Goal: Task Accomplishment & Management: Use online tool/utility

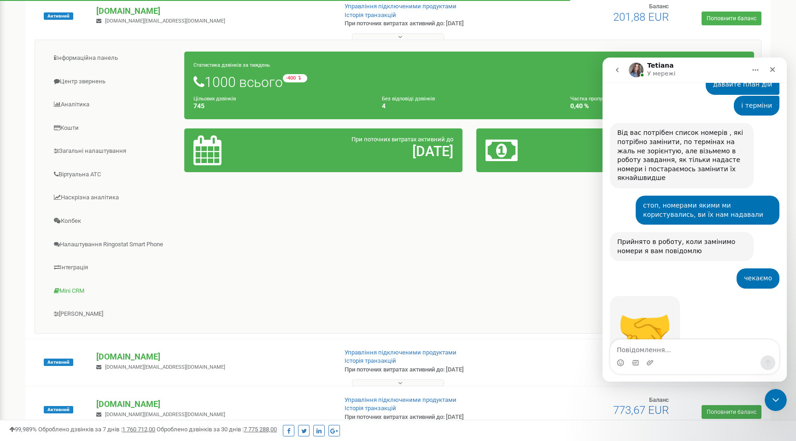
scroll to position [152, 0]
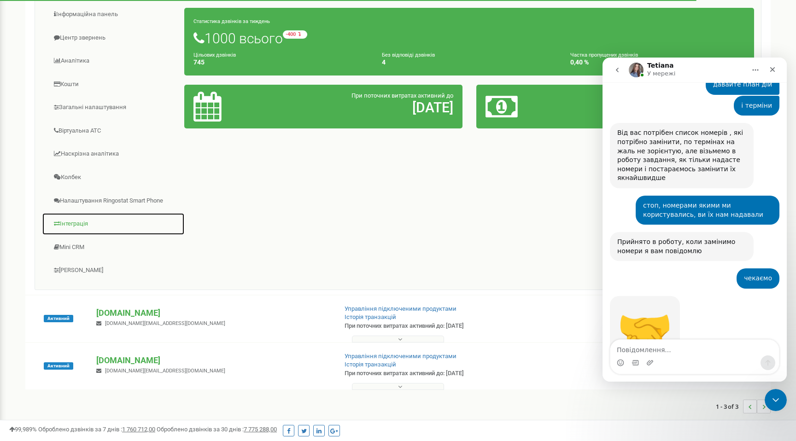
click at [85, 224] on link "Інтеграція" at bounding box center [113, 224] width 143 height 23
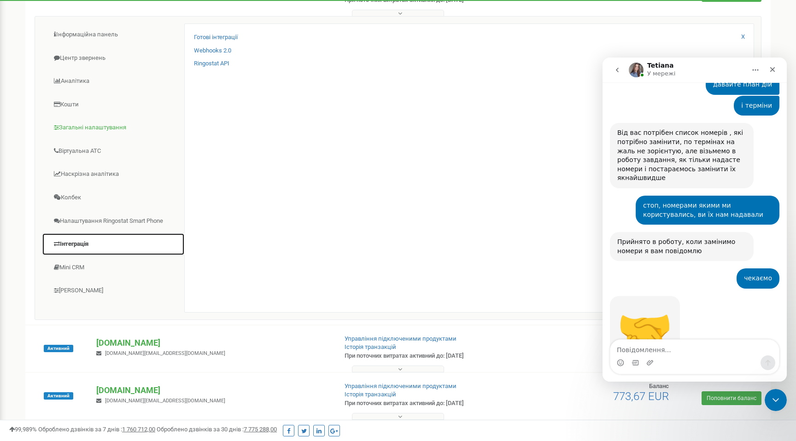
scroll to position [131, 0]
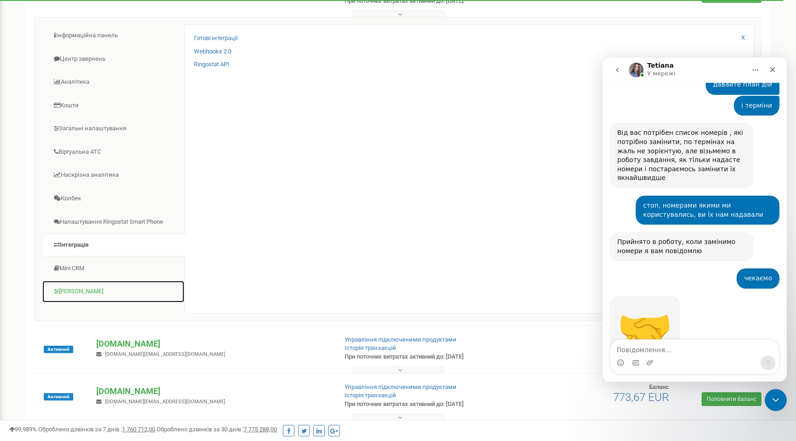
click at [82, 287] on link "[PERSON_NAME]" at bounding box center [113, 292] width 143 height 23
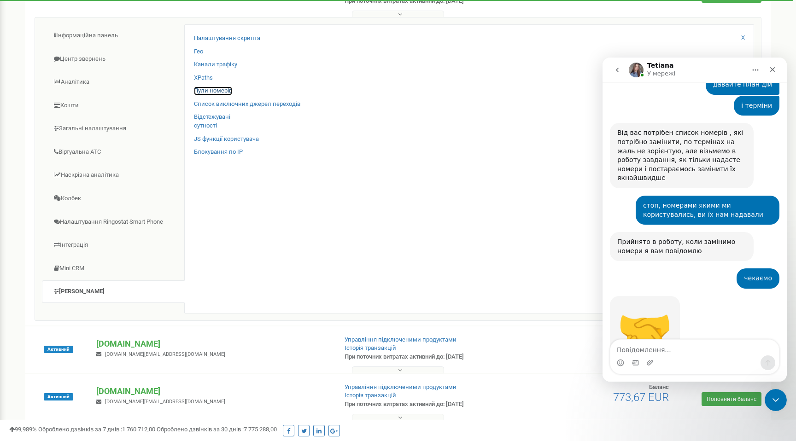
click at [219, 89] on link "Пули номерів" at bounding box center [213, 91] width 38 height 9
click at [217, 92] on link "Пули номерів" at bounding box center [213, 91] width 38 height 9
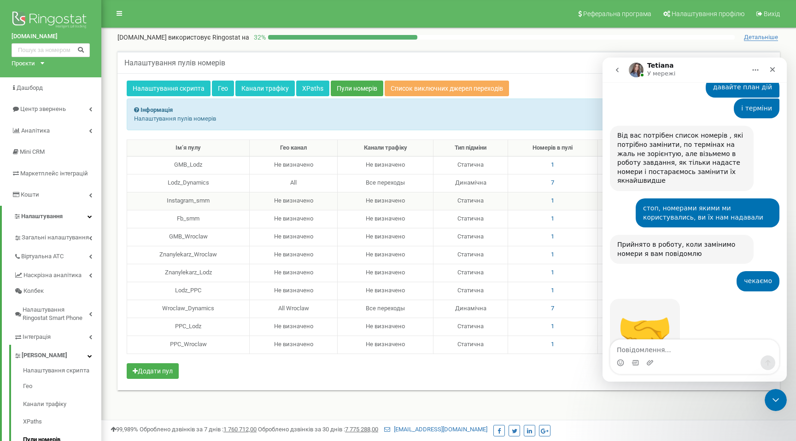
scroll to position [604, 0]
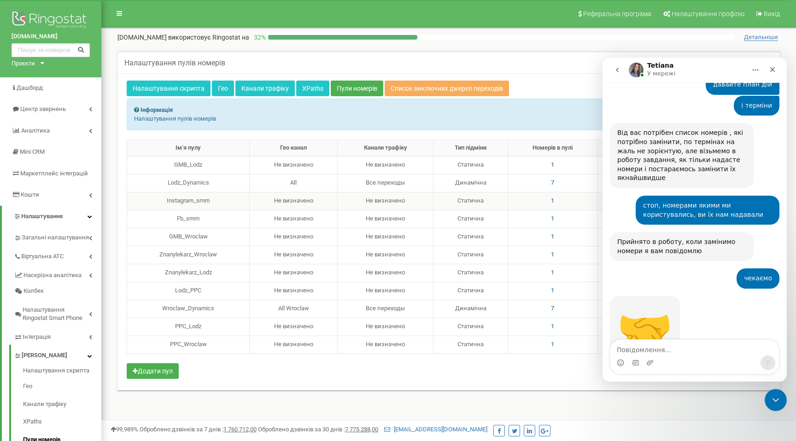
click at [551, 200] on span "1" at bounding box center [552, 200] width 3 height 7
drag, startPoint x: 487, startPoint y: 185, endPoint x: 421, endPoint y: 180, distance: 66.1
click at [421, 180] on div "48699587029" at bounding box center [475, 182] width 136 height 14
copy label "48699587029"
click at [537, 144] on icon at bounding box center [536, 142] width 5 height 6
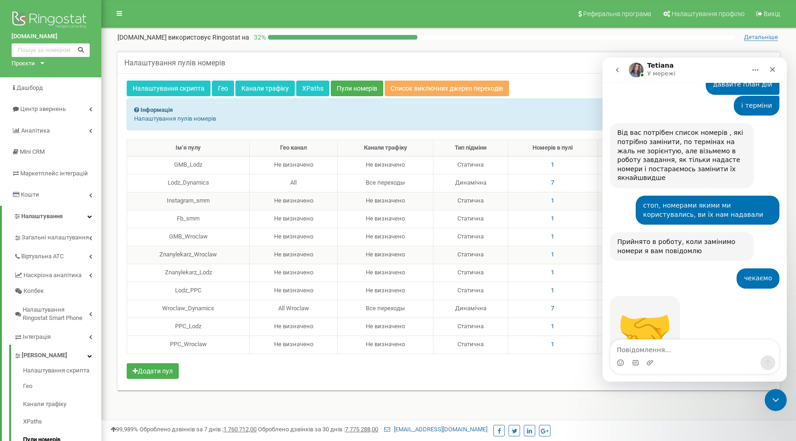
click at [552, 256] on span "1" at bounding box center [552, 254] width 3 height 7
drag, startPoint x: 467, startPoint y: 231, endPoint x: 421, endPoint y: 233, distance: 45.2
click at [421, 233] on div "48699587037" at bounding box center [475, 236] width 136 height 14
drag, startPoint x: 466, startPoint y: 234, endPoint x: 422, endPoint y: 235, distance: 43.8
click at [422, 235] on div "48699587037" at bounding box center [475, 236] width 136 height 14
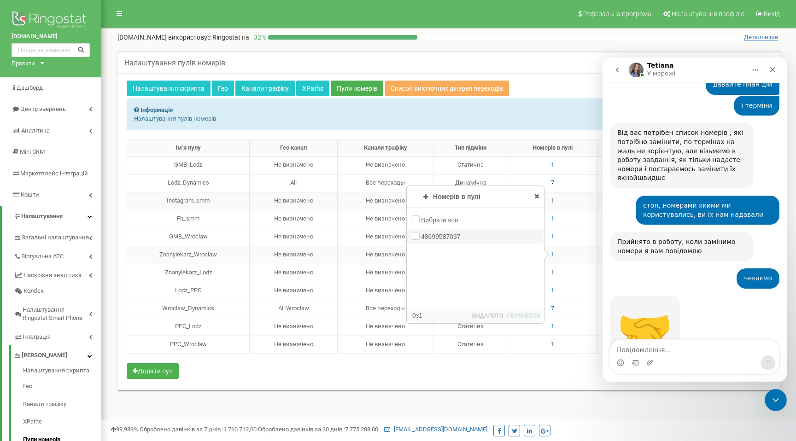
copy label "48699587037"
click at [398, 275] on td "Не визначено" at bounding box center [386, 273] width 96 height 18
click at [537, 193] on icon at bounding box center [536, 196] width 5 height 6
click at [551, 273] on span "1" at bounding box center [552, 272] width 3 height 7
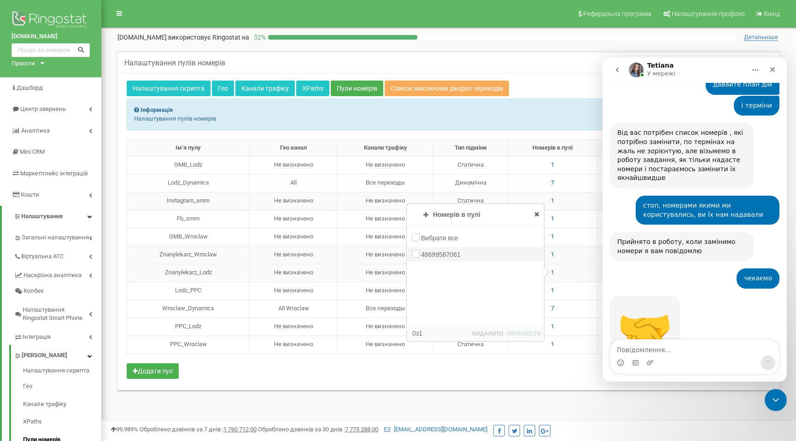
drag, startPoint x: 481, startPoint y: 256, endPoint x: 421, endPoint y: 255, distance: 59.9
click at [421, 255] on div "48699587061" at bounding box center [475, 254] width 136 height 14
copy label "48699587061"
click at [335, 108] on div "Інформація Налаштування пулів номерів" at bounding box center [449, 115] width 644 height 32
click at [538, 211] on icon at bounding box center [536, 214] width 5 height 6
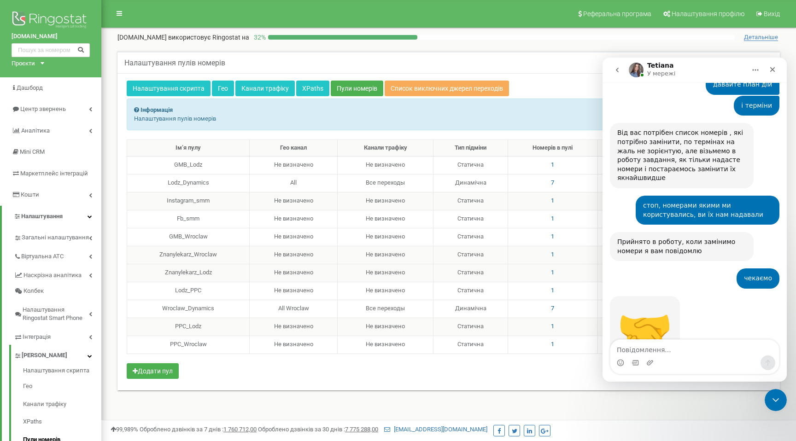
click at [552, 326] on td "1" at bounding box center [553, 327] width 90 height 18
click at [551, 326] on span "1" at bounding box center [552, 326] width 3 height 7
drag, startPoint x: 487, startPoint y: 305, endPoint x: 422, endPoint y: 305, distance: 65.4
click at [422, 305] on div "48699587075" at bounding box center [475, 308] width 136 height 14
copy label "48699587075"
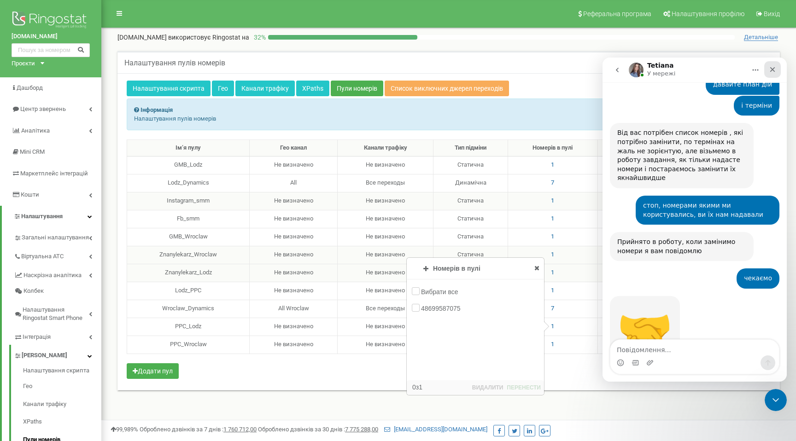
click at [772, 64] on div "Закрити" at bounding box center [772, 69] width 17 height 17
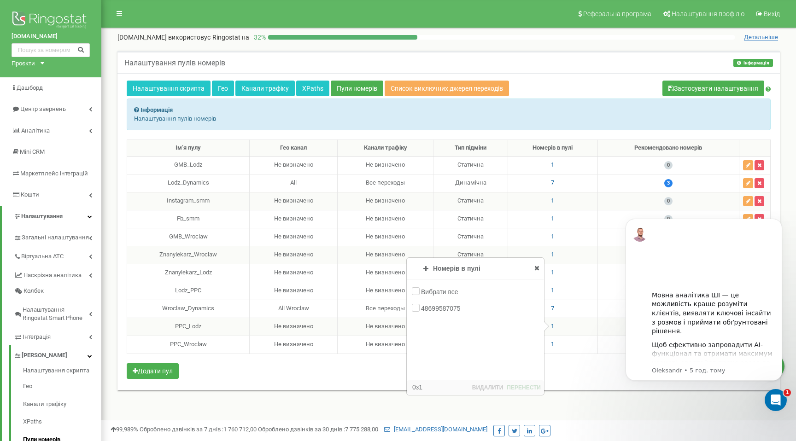
click at [538, 268] on icon at bounding box center [536, 268] width 5 height 6
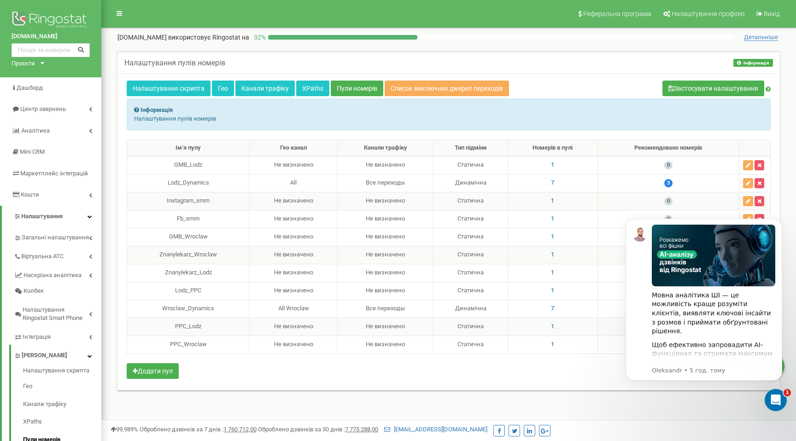
click at [615, 91] on div "Налаштування скрипта Гео Канали трафіку XPaths Пули номерів Список виключних дж…" at bounding box center [449, 90] width 644 height 18
click at [779, 218] on button "Dismiss notification" at bounding box center [779, 222] width 12 height 12
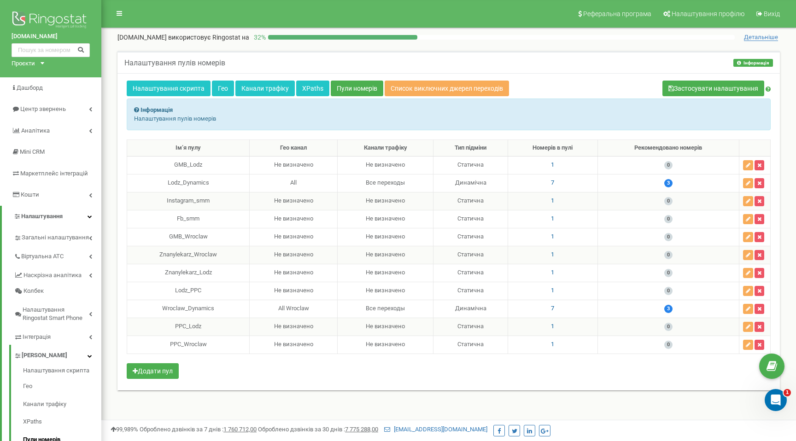
click at [355, 386] on div "Налаштування скрипта Гео Канали трафіку XPaths Пули номерів Список виключних дж…" at bounding box center [448, 231] width 662 height 317
click at [551, 167] on span "1" at bounding box center [552, 164] width 3 height 7
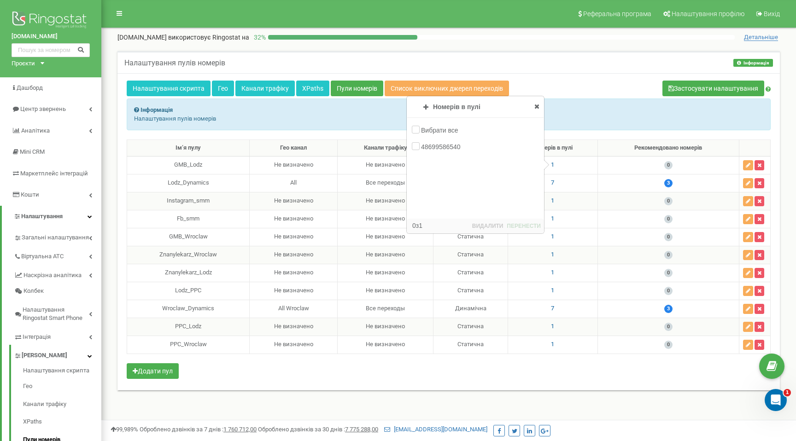
click at [586, 150] on th "Номерів в пулі" at bounding box center [553, 148] width 90 height 17
click at [551, 182] on span "7" at bounding box center [552, 182] width 3 height 7
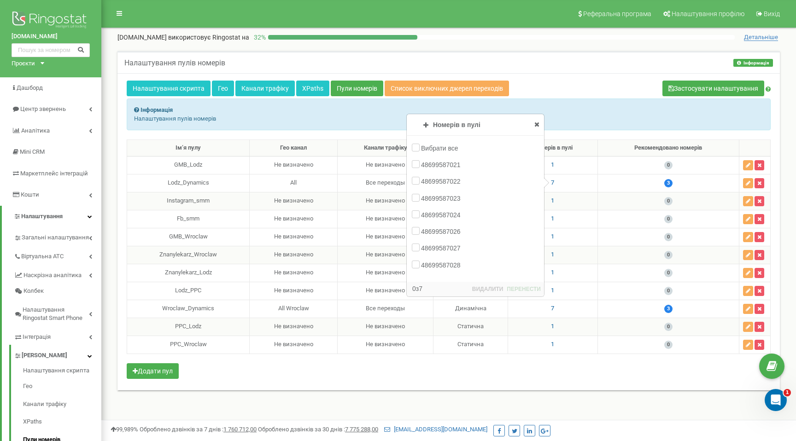
click at [514, 110] on div "Інформація Налаштування пулів номерів" at bounding box center [449, 115] width 644 height 32
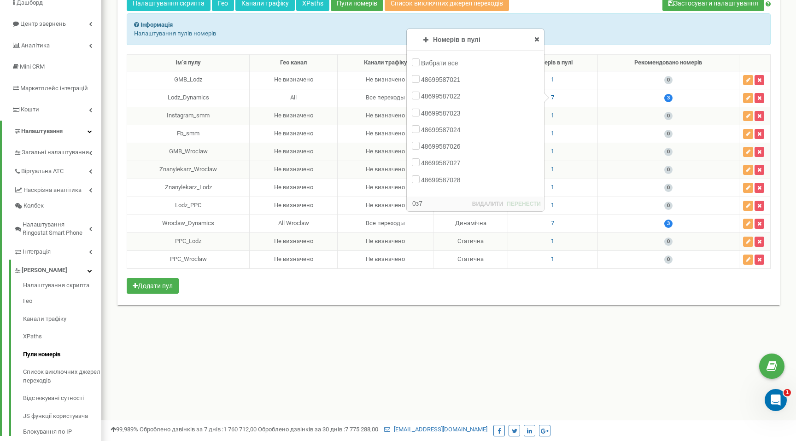
scroll to position [88, 0]
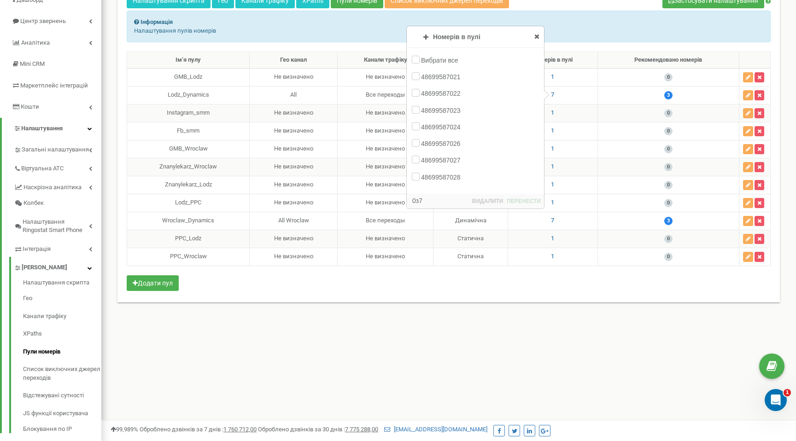
click at [587, 116] on td "1" at bounding box center [553, 113] width 90 height 18
click at [551, 113] on span "1" at bounding box center [552, 112] width 3 height 7
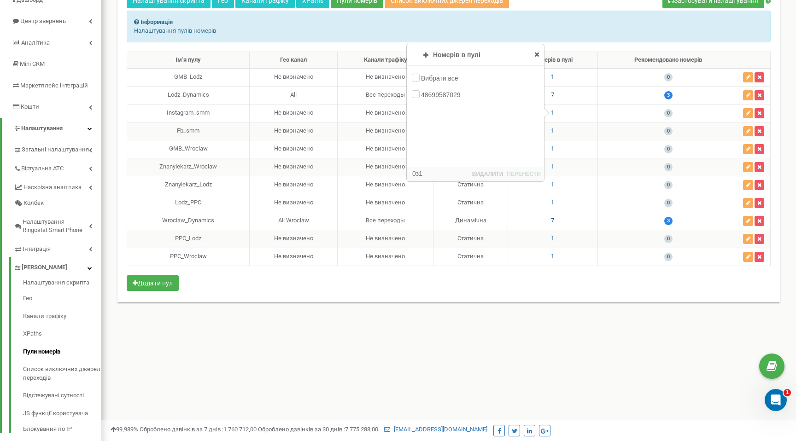
click at [551, 132] on span "1" at bounding box center [552, 130] width 3 height 7
click at [551, 147] on span "1" at bounding box center [552, 148] width 3 height 7
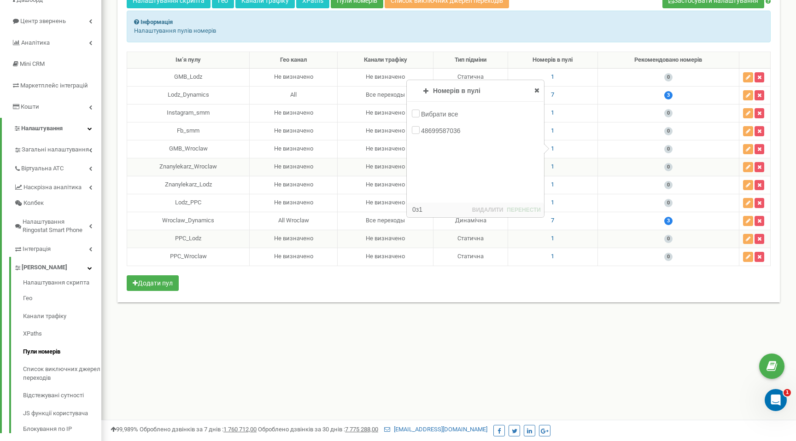
click at [551, 164] on span "1" at bounding box center [552, 166] width 3 height 7
click at [551, 187] on span "1" at bounding box center [552, 184] width 3 height 7
click at [552, 203] on span "1" at bounding box center [552, 202] width 3 height 7
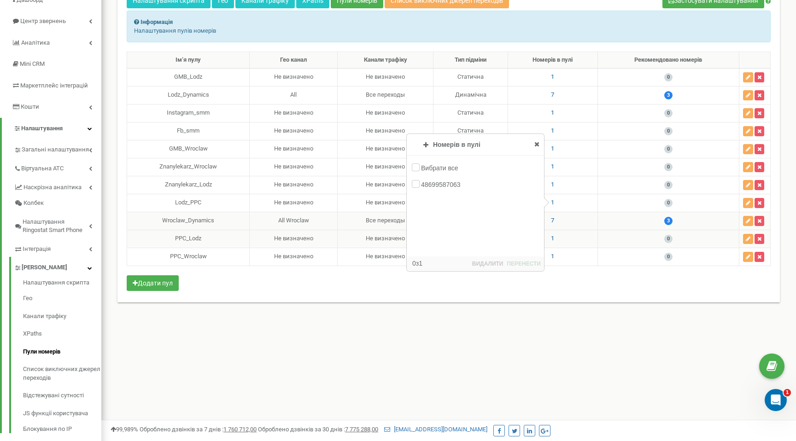
click at [552, 224] on span "7" at bounding box center [552, 220] width 3 height 7
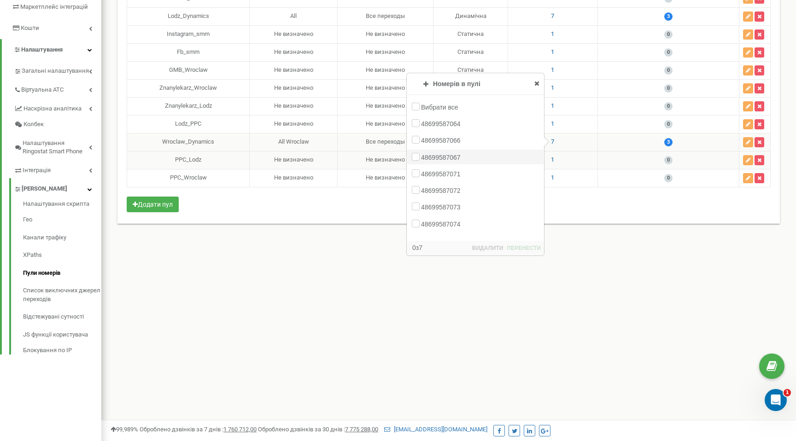
scroll to position [169, 0]
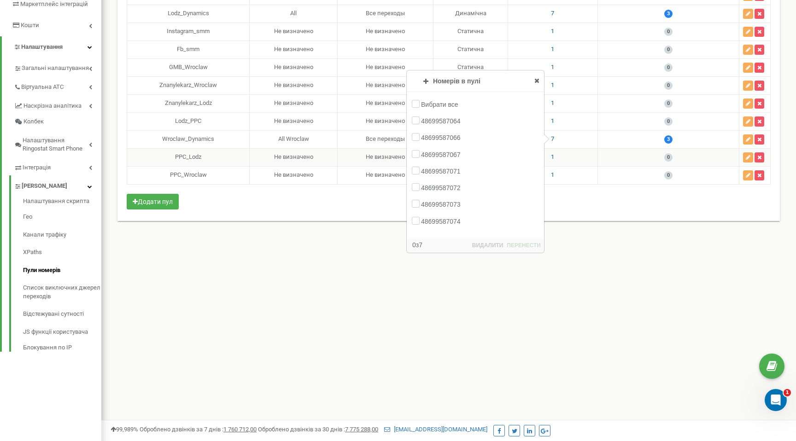
click at [575, 187] on div "Ім‘я пулу Гео канал Канали трафіку Тип підміни Номерів в пулі Рекомендовано ном…" at bounding box center [449, 91] width 644 height 242
click at [554, 158] on td "1" at bounding box center [553, 157] width 90 height 18
click at [552, 157] on span "1" at bounding box center [552, 156] width 3 height 7
click at [551, 175] on span "1" at bounding box center [552, 174] width 3 height 7
